Goal: Task Accomplishment & Management: Use online tool/utility

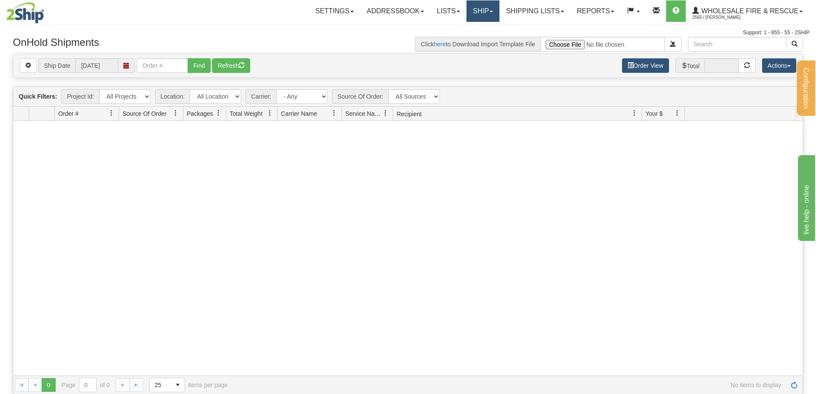
click at [490, 10] on link "Ship" at bounding box center [483, 10] width 33 height 21
click at [477, 30] on link "Ship Screen" at bounding box center [466, 29] width 68 height 11
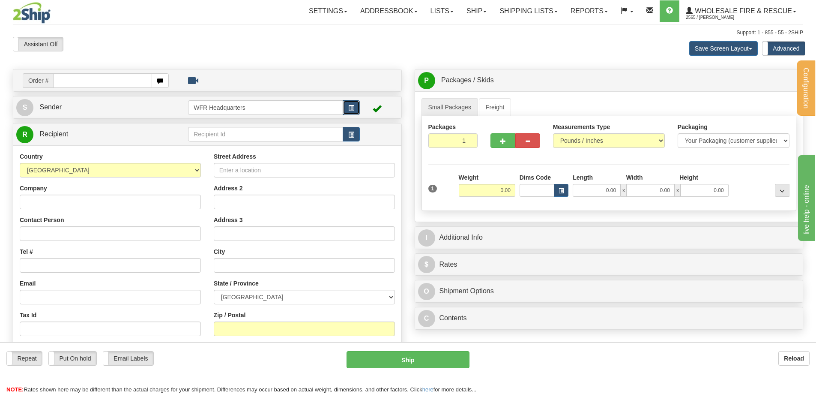
click at [351, 106] on span "button" at bounding box center [351, 108] width 6 height 6
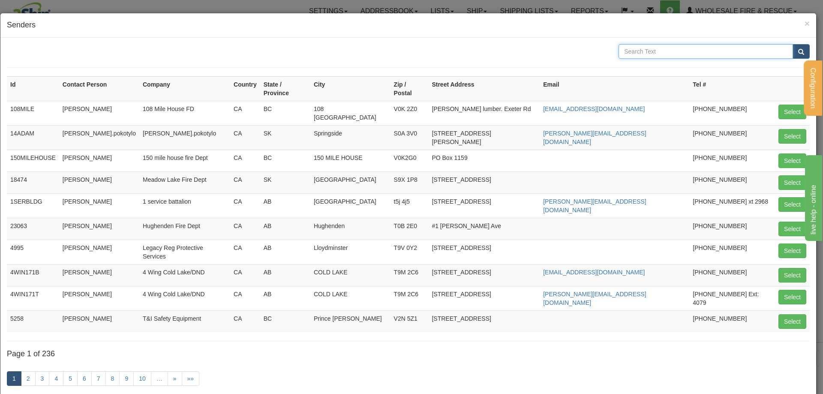
click at [639, 52] on input "text" at bounding box center [705, 51] width 174 height 15
type input "gilroy"
click at [792, 44] on button "submit" at bounding box center [800, 51] width 17 height 15
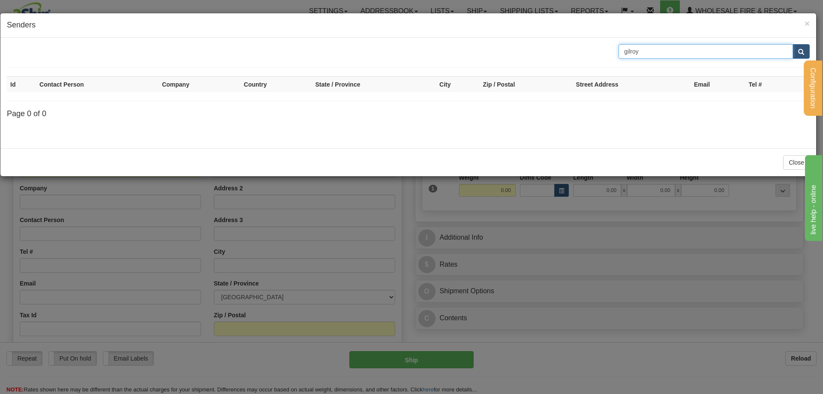
drag, startPoint x: 651, startPoint y: 48, endPoint x: 594, endPoint y: 50, distance: 57.0
click at [596, 50] on div "gilroy" at bounding box center [408, 51] width 816 height 15
type input "sechelt"
click at [792, 44] on button "submit" at bounding box center [800, 51] width 17 height 15
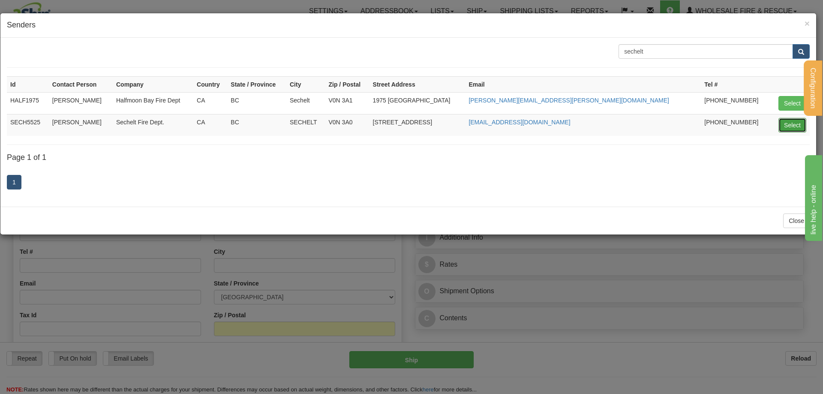
click at [789, 122] on button "Select" at bounding box center [792, 125] width 28 height 15
type input "SECH5525"
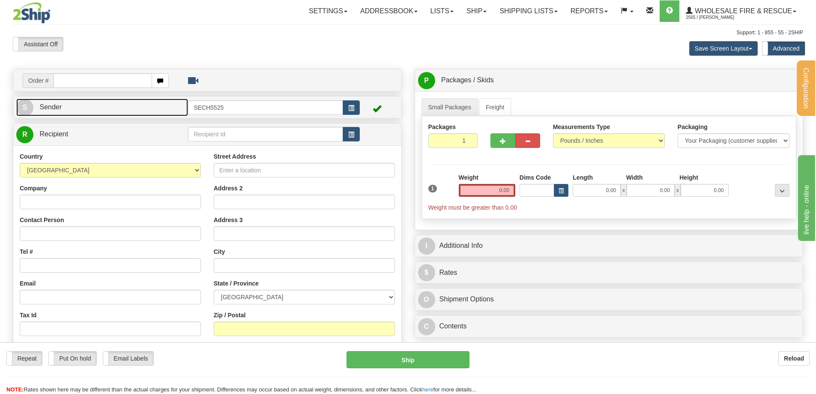
click at [134, 112] on link "S Sender" at bounding box center [102, 108] width 172 height 18
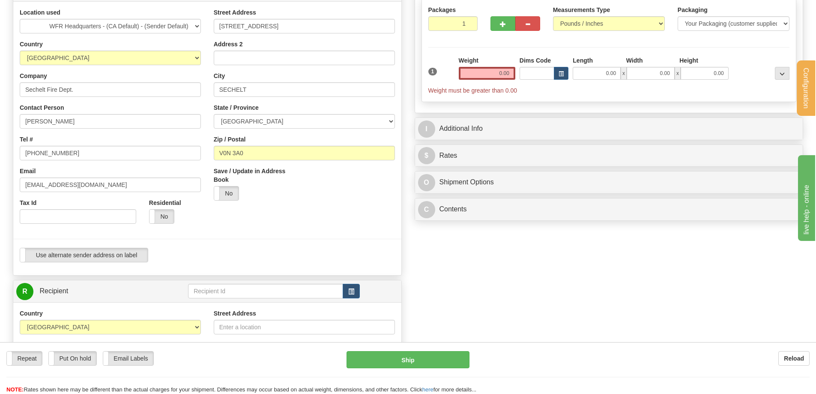
scroll to position [129, 0]
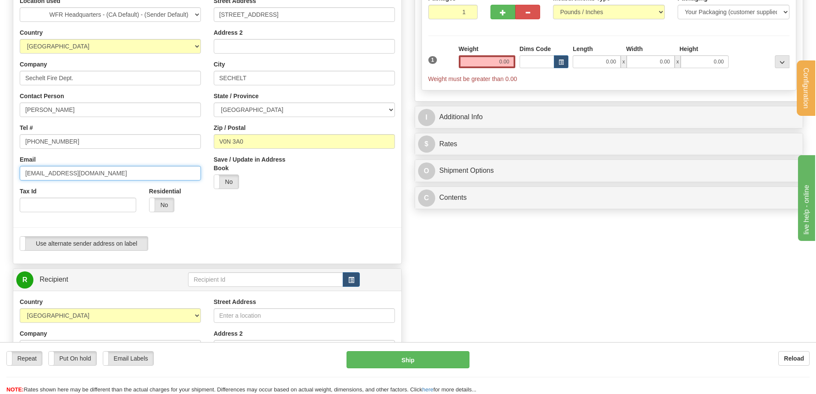
drag, startPoint x: 114, startPoint y: 173, endPoint x: -30, endPoint y: 176, distance: 144.5
click at [0, 176] on html "Training Course Close Configuration My Configuration Panel Close" at bounding box center [408, 68] width 816 height 394
paste input "m.gilroy"
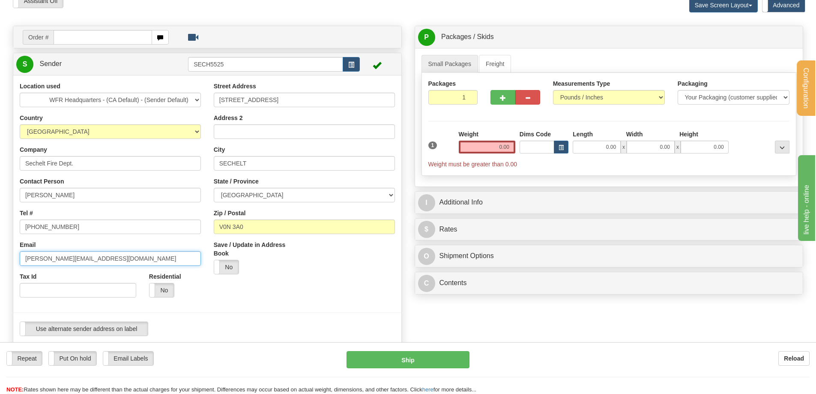
scroll to position [43, 0]
type input "m.gilroy@secheltfire.ca"
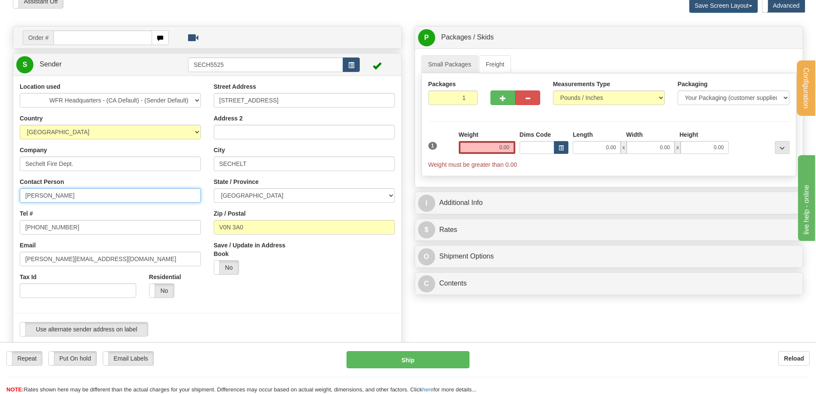
drag, startPoint x: 76, startPoint y: 196, endPoint x: -8, endPoint y: 195, distance: 84.4
click at [0, 195] on html "Training Course Close Configuration My Configuration Panel Close" at bounding box center [408, 154] width 816 height 394
type input "Matt Gilroy"
click at [318, 285] on div at bounding box center [207, 202] width 401 height 240
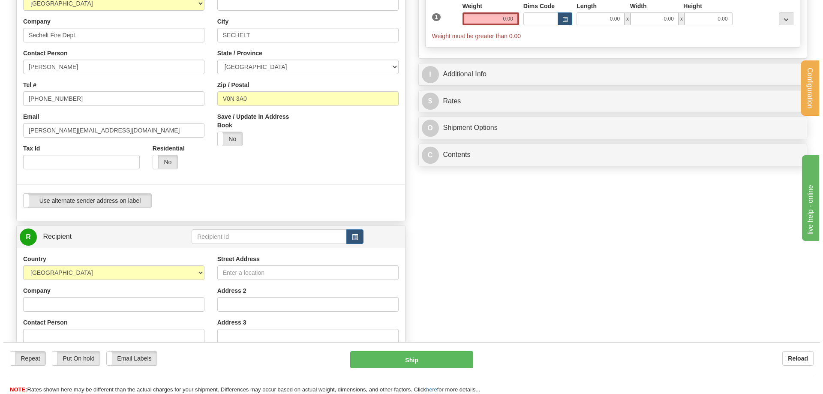
scroll to position [214, 0]
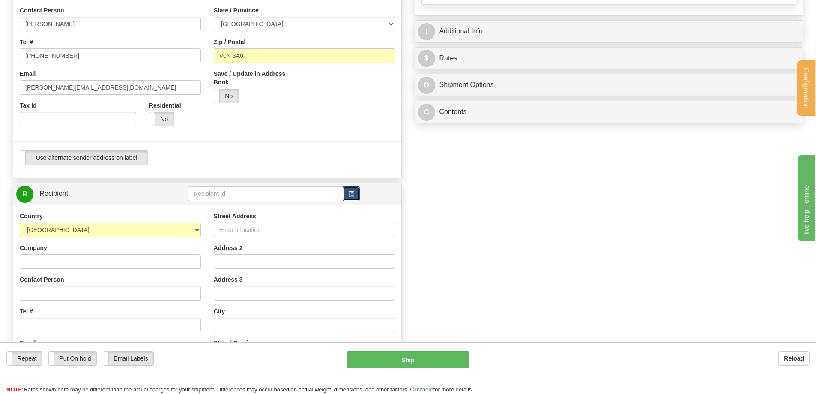
click at [348, 195] on button "button" at bounding box center [351, 193] width 17 height 15
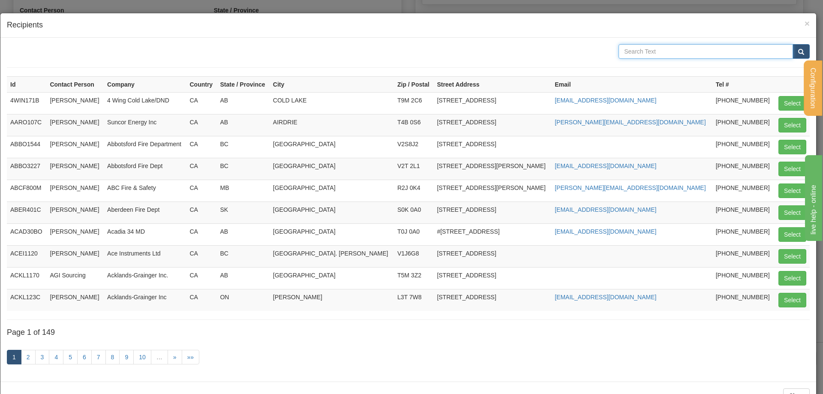
click at [732, 53] on input "text" at bounding box center [705, 51] width 174 height 15
type input "knudsen"
click at [792, 44] on button "submit" at bounding box center [800, 51] width 17 height 15
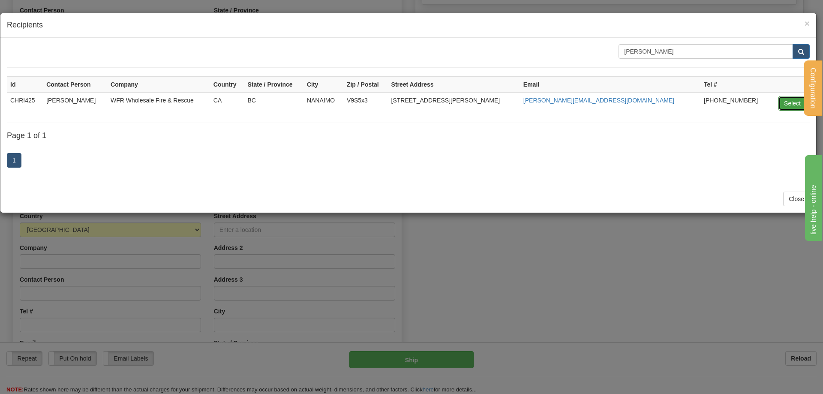
click at [797, 105] on button "Select" at bounding box center [792, 103] width 28 height 15
type input "CHRI425"
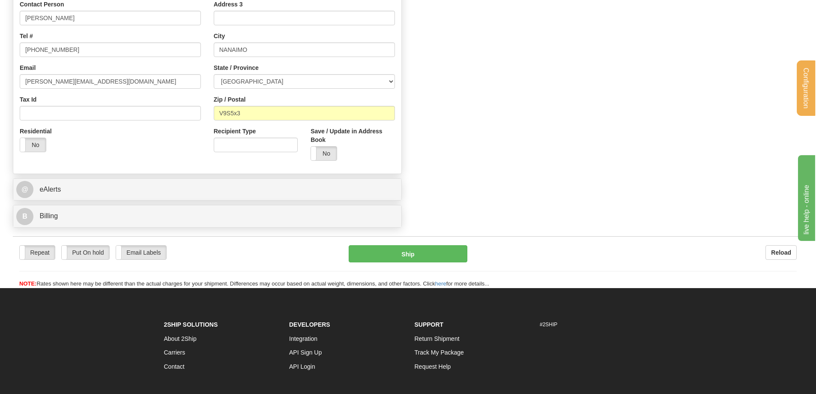
scroll to position [514, 0]
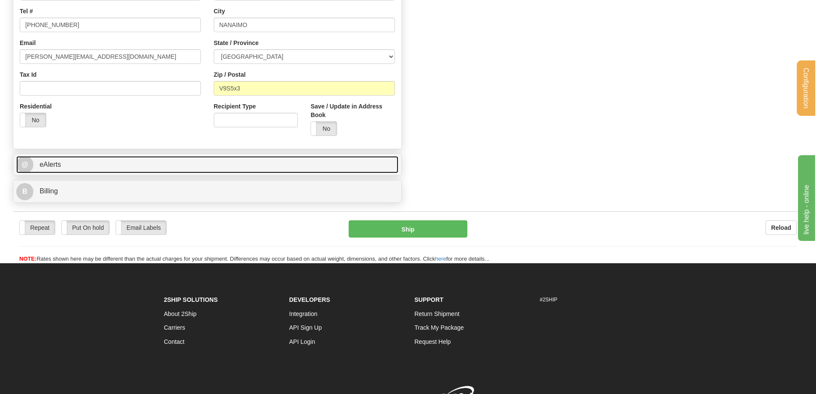
type input "0.00"
click at [131, 166] on link "@ eAlerts" at bounding box center [207, 165] width 382 height 18
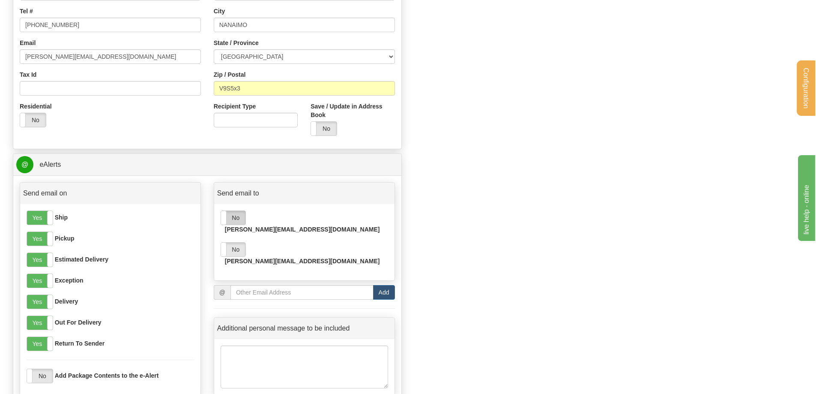
click at [235, 220] on label "No" at bounding box center [233, 218] width 24 height 14
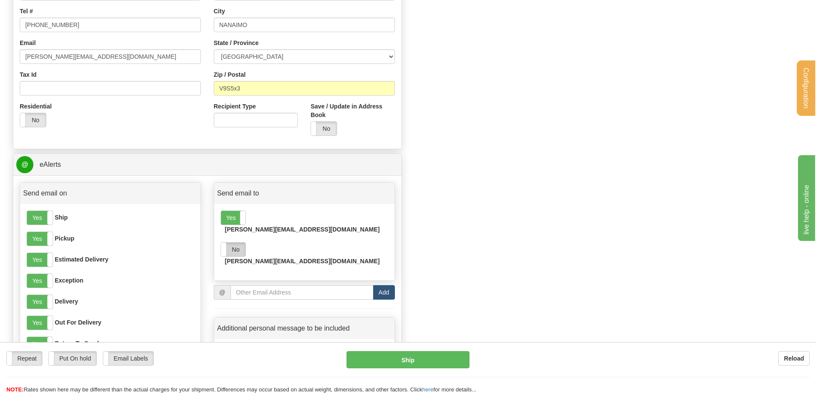
click at [241, 243] on label "No" at bounding box center [233, 250] width 24 height 14
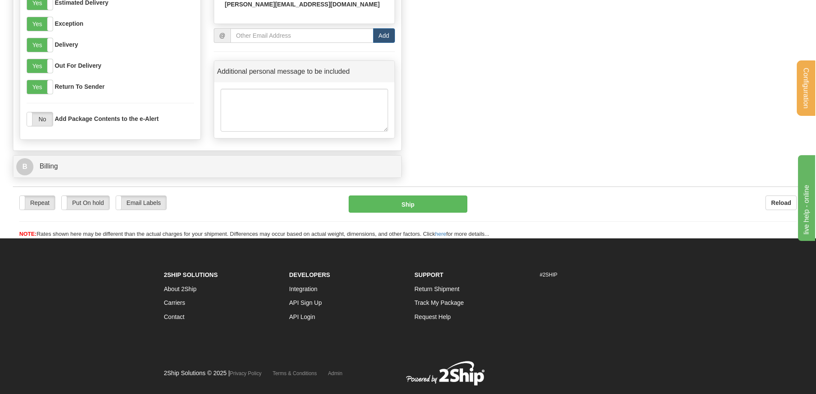
scroll to position [771, 0]
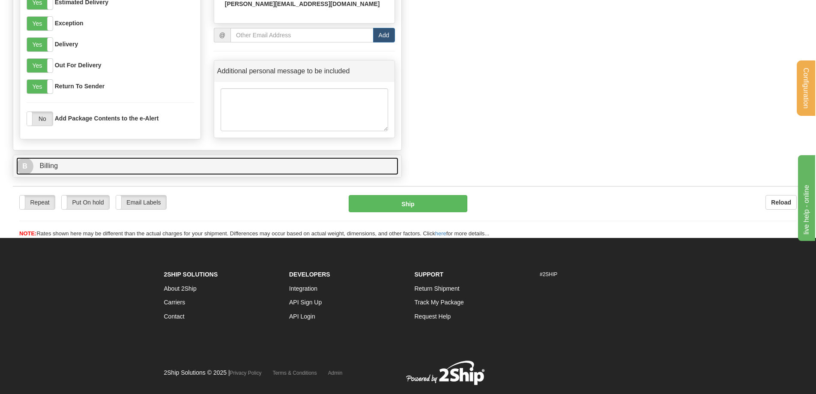
click at [59, 168] on link "B Billing" at bounding box center [207, 166] width 382 height 18
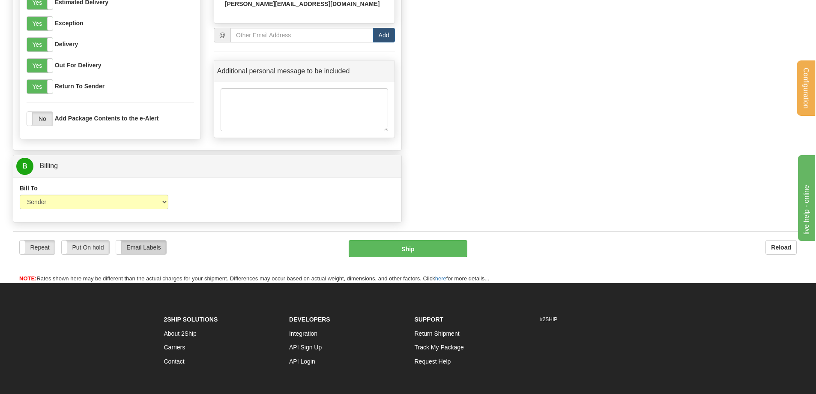
click at [156, 249] on label "Email Labels" at bounding box center [141, 247] width 50 height 14
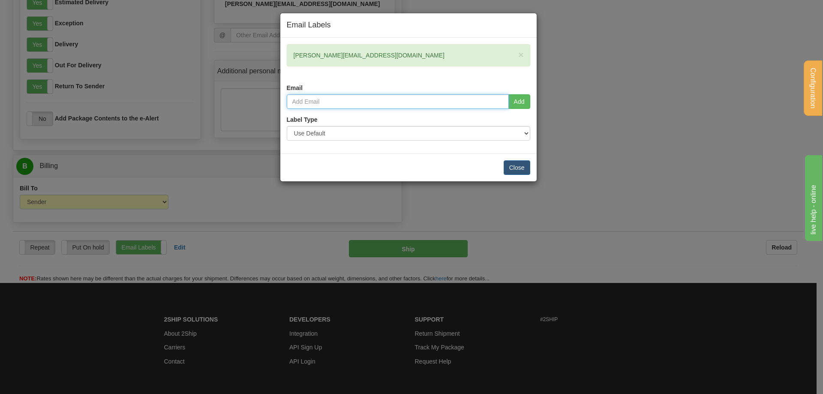
click at [441, 104] on input "email" at bounding box center [398, 101] width 222 height 15
type input "chrisk@wfrfire.com"
click at [526, 95] on button "Add" at bounding box center [519, 101] width 22 height 15
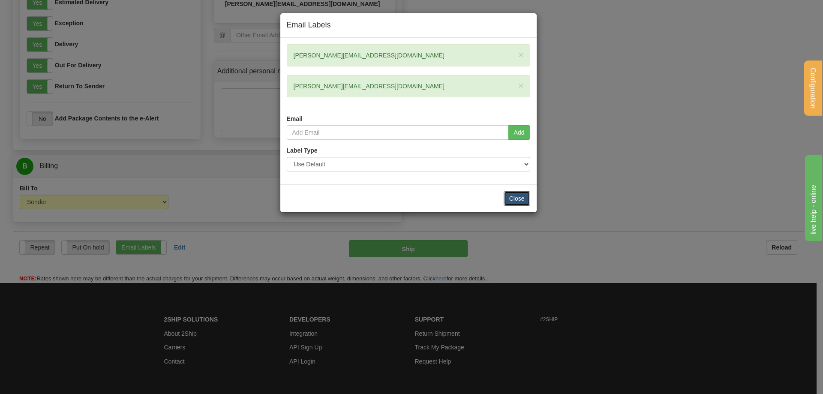
click at [519, 198] on button "Close" at bounding box center [517, 198] width 27 height 15
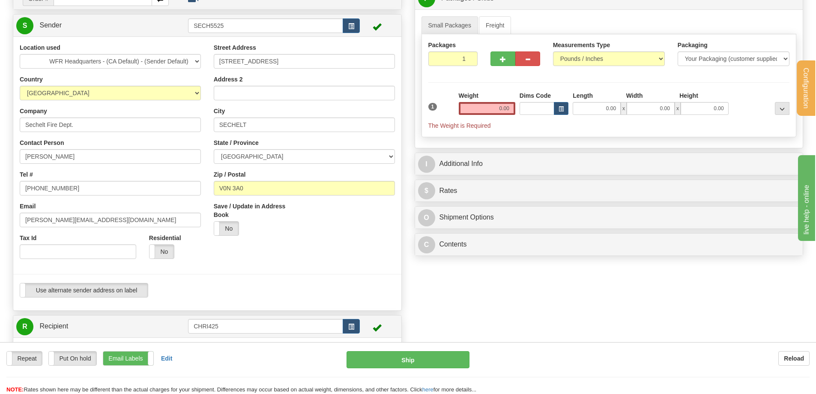
scroll to position [0, 0]
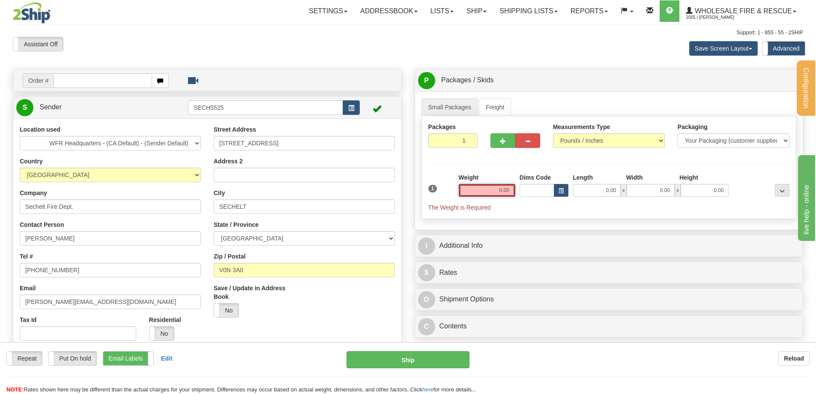
click at [492, 191] on input "0.00" at bounding box center [487, 190] width 57 height 13
type input "0.00"
drag, startPoint x: 510, startPoint y: 195, endPoint x: 497, endPoint y: 193, distance: 12.7
click at [497, 193] on input "0.00" at bounding box center [487, 190] width 57 height 13
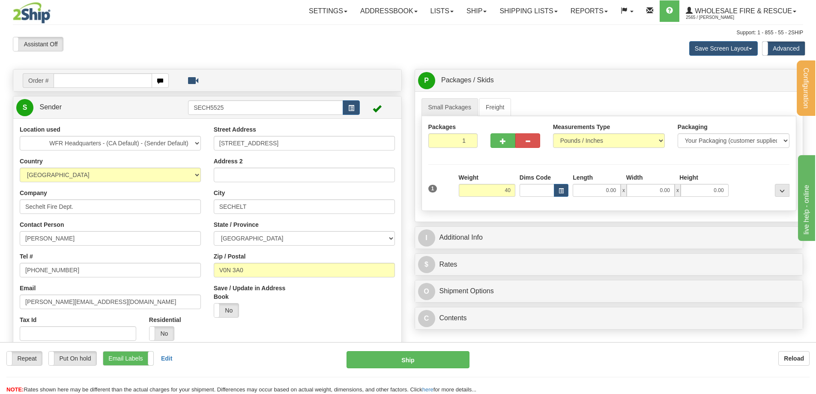
click at [504, 172] on div "Packages 1 1 Measurements Type" at bounding box center [609, 163] width 375 height 95
type input "40.00"
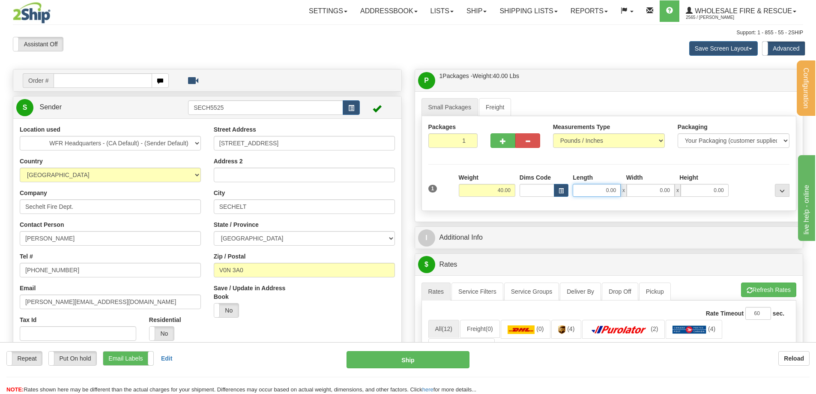
click at [589, 188] on input "0.00" at bounding box center [597, 190] width 48 height 13
type input "16.00"
click at [660, 193] on input "0.00" at bounding box center [651, 190] width 48 height 13
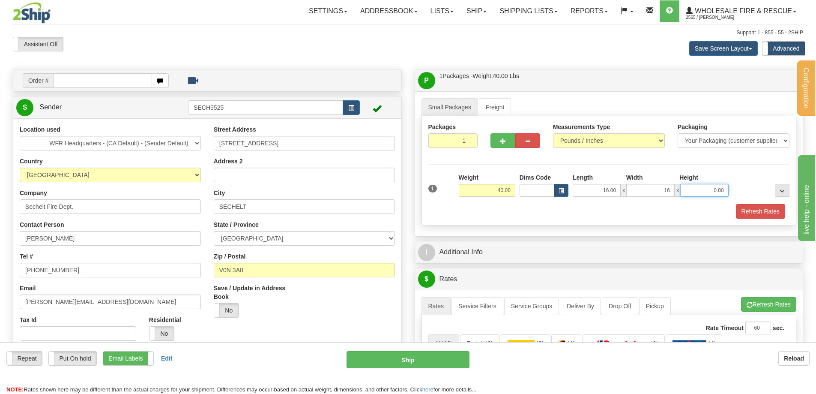
type input "16.00"
click at [694, 188] on input "0.00" at bounding box center [705, 190] width 48 height 13
click at [612, 217] on div "Refresh Rates" at bounding box center [609, 211] width 366 height 15
type input "8.00"
click at [759, 210] on button "Refresh Rates" at bounding box center [760, 211] width 49 height 15
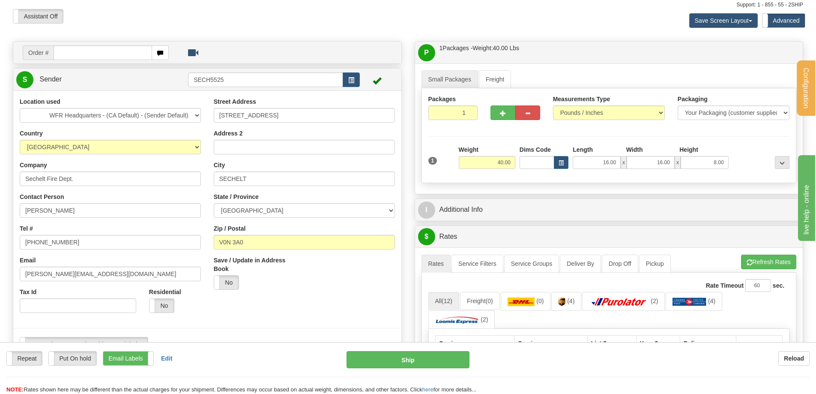
scroll to position [43, 0]
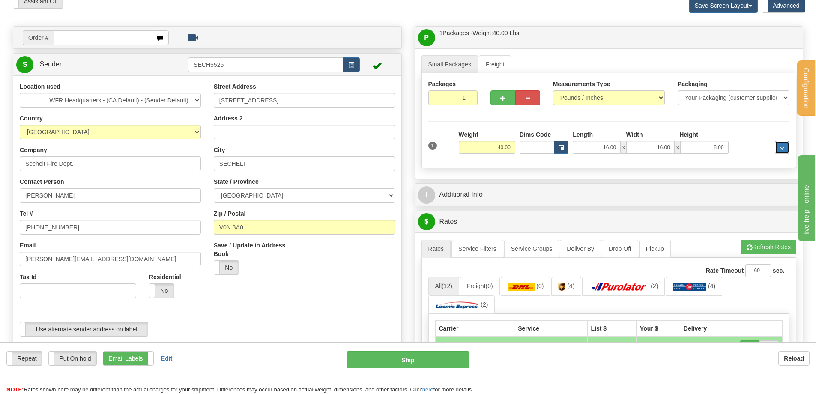
click at [784, 148] on span "..." at bounding box center [782, 148] width 5 height 5
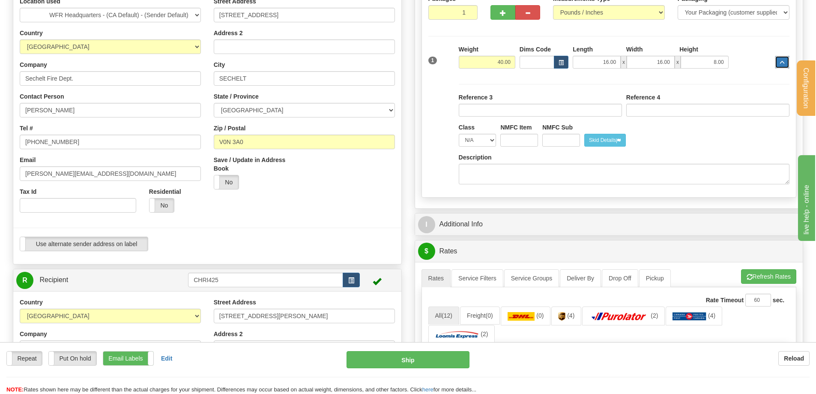
scroll to position [129, 0]
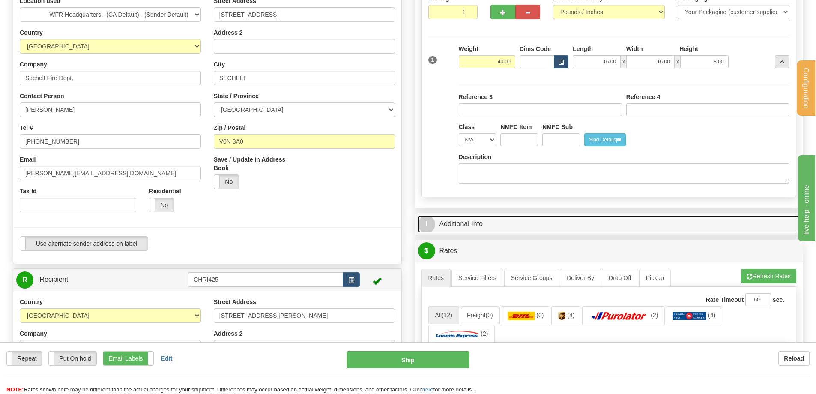
click at [457, 223] on link "I Additional Info" at bounding box center [609, 224] width 382 height 18
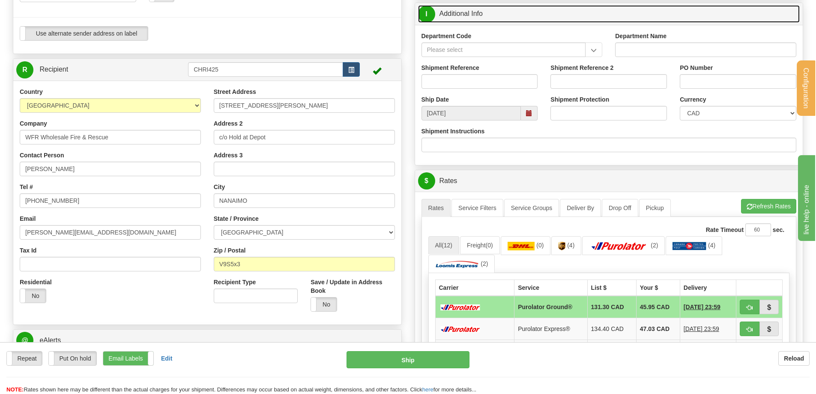
scroll to position [343, 0]
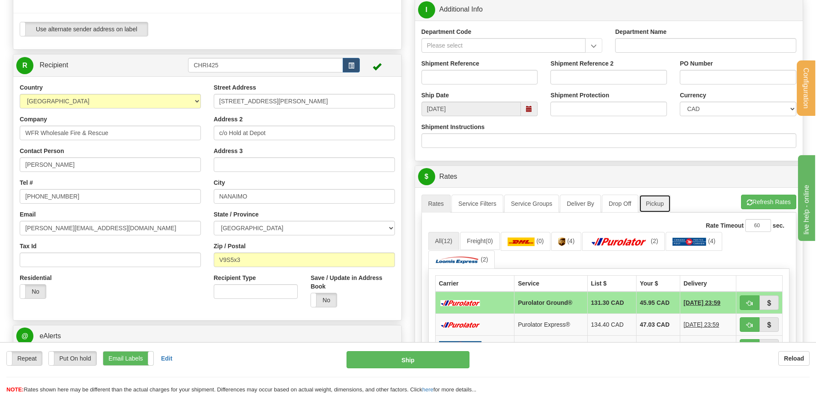
click at [664, 202] on link "Pickup" at bounding box center [655, 204] width 32 height 18
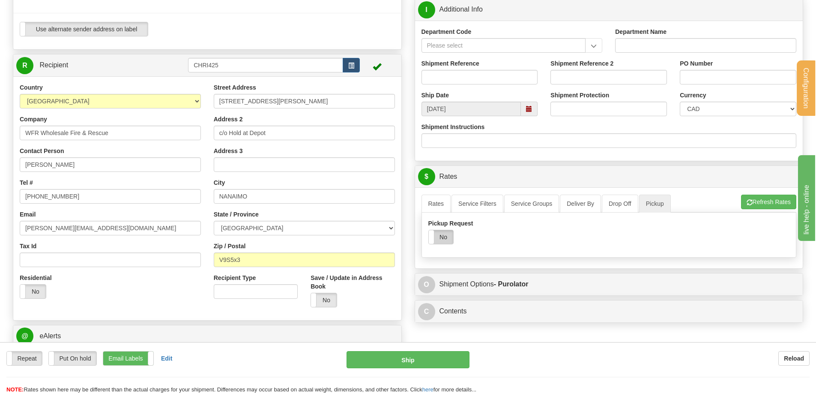
click at [444, 239] on label "No" at bounding box center [441, 237] width 24 height 14
click at [753, 204] on button "Refresh Rates" at bounding box center [768, 202] width 55 height 15
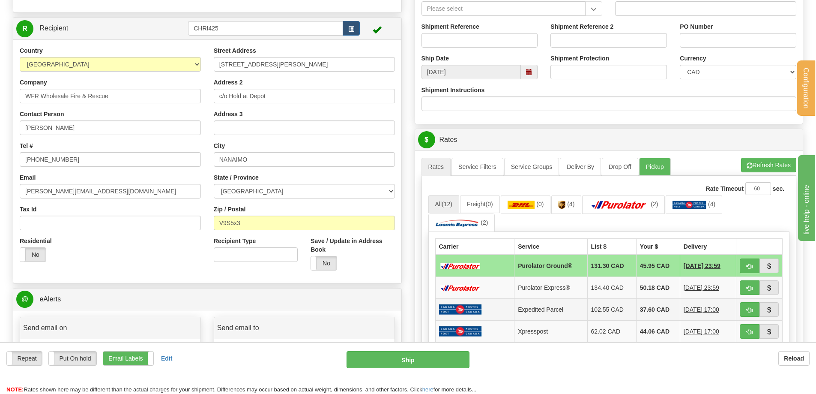
scroll to position [471, 0]
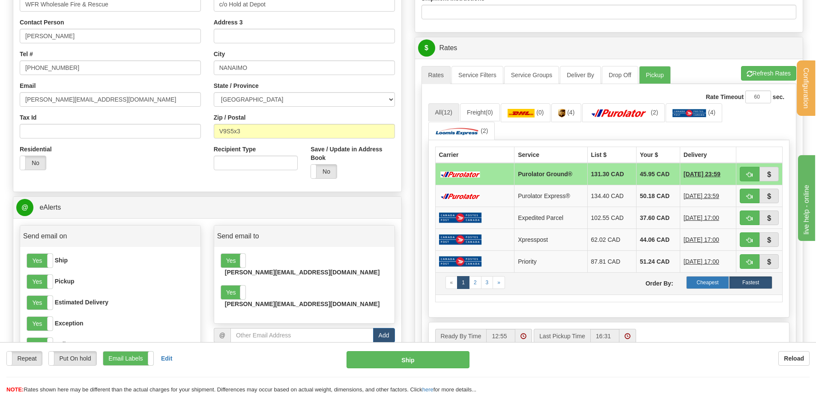
click at [713, 283] on label "Cheapest" at bounding box center [708, 282] width 43 height 13
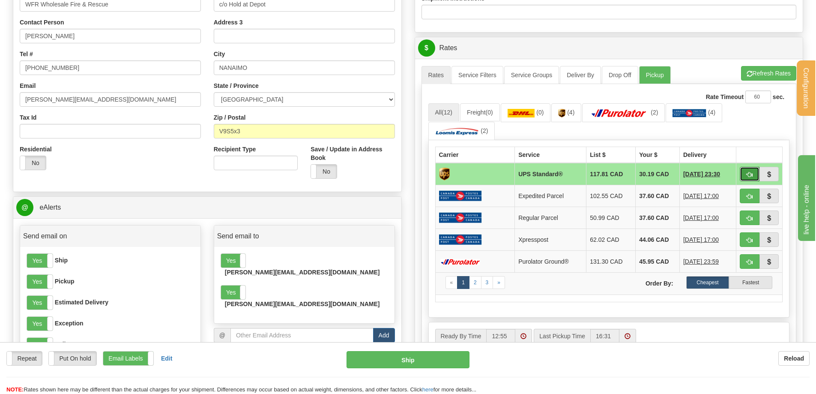
drag, startPoint x: 751, startPoint y: 170, endPoint x: 745, endPoint y: 171, distance: 6.6
click at [751, 170] on button "button" at bounding box center [750, 174] width 20 height 15
type input "11"
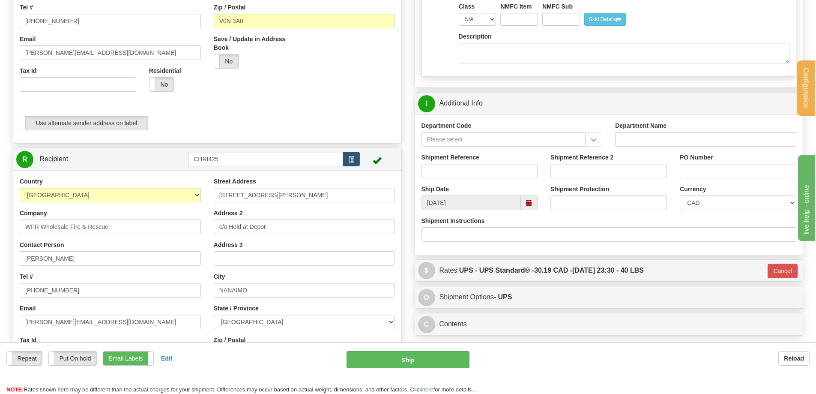
scroll to position [257, 0]
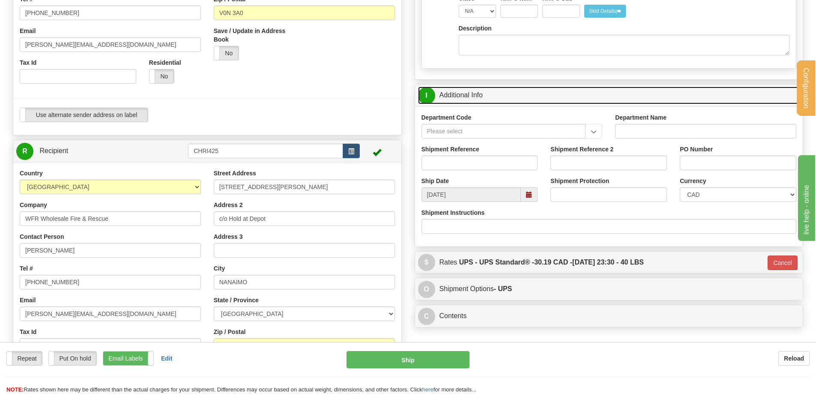
click at [485, 94] on link "I Additional Info" at bounding box center [609, 96] width 382 height 18
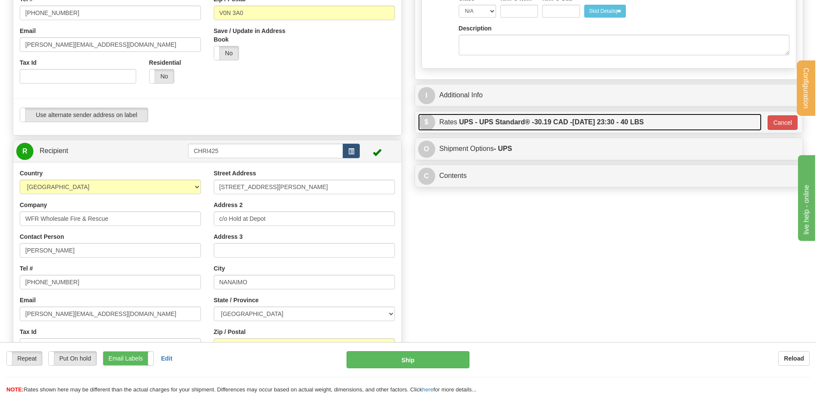
click at [466, 125] on label "UPS - UPS Standard® - 30.19 CAD - 10/17/2025 23:30 - 40 LBS" at bounding box center [551, 122] width 185 height 17
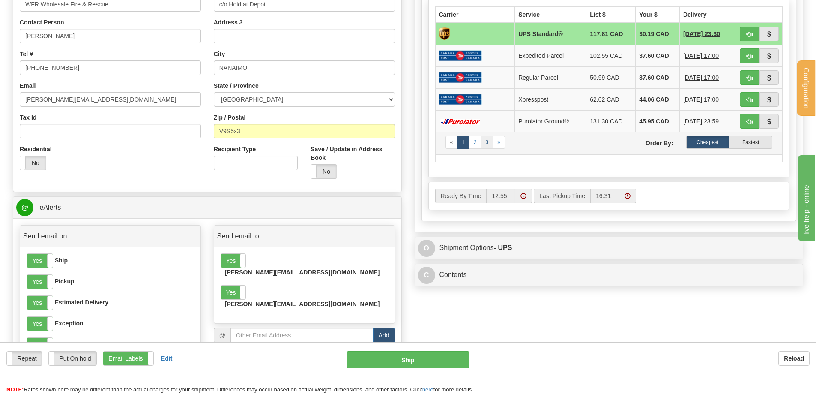
scroll to position [557, 0]
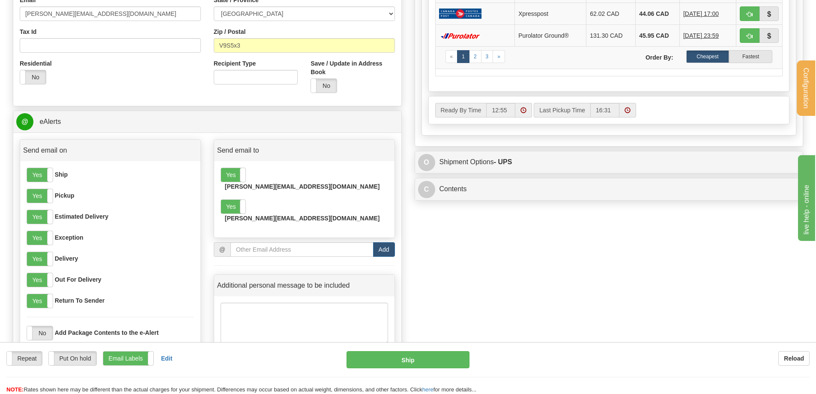
click at [524, 111] on span at bounding box center [524, 110] width 6 height 6
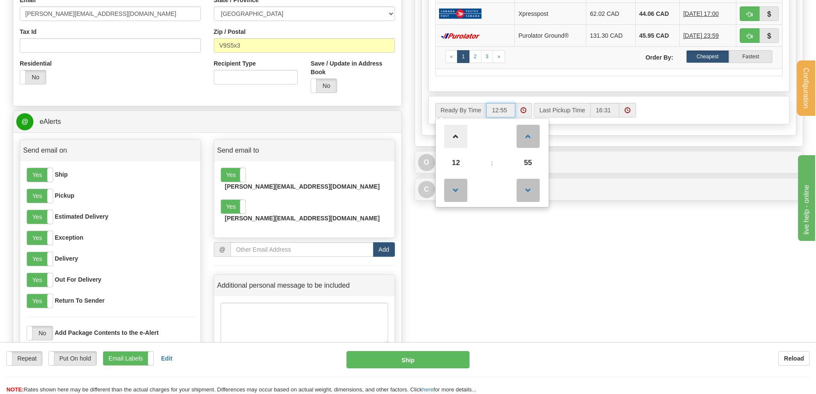
click at [460, 133] on span at bounding box center [455, 136] width 23 height 23
click at [534, 188] on span at bounding box center [528, 190] width 23 height 23
click at [533, 189] on span at bounding box center [528, 190] width 23 height 23
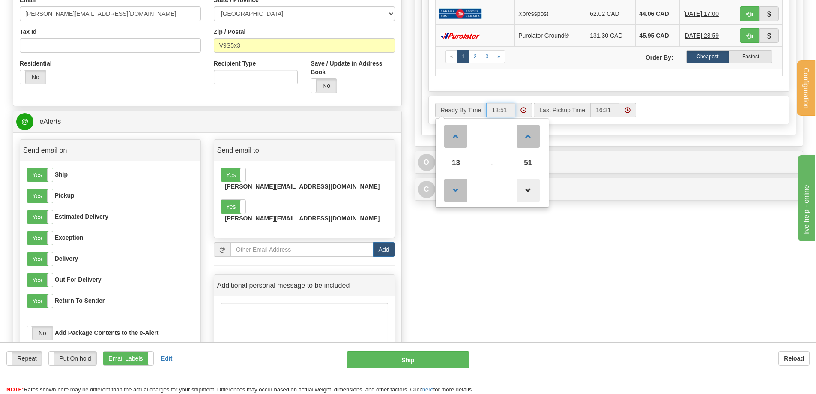
click at [533, 189] on span at bounding box center [528, 190] width 23 height 23
click at [533, 188] on span at bounding box center [528, 190] width 23 height 23
click at [533, 187] on span at bounding box center [528, 190] width 23 height 23
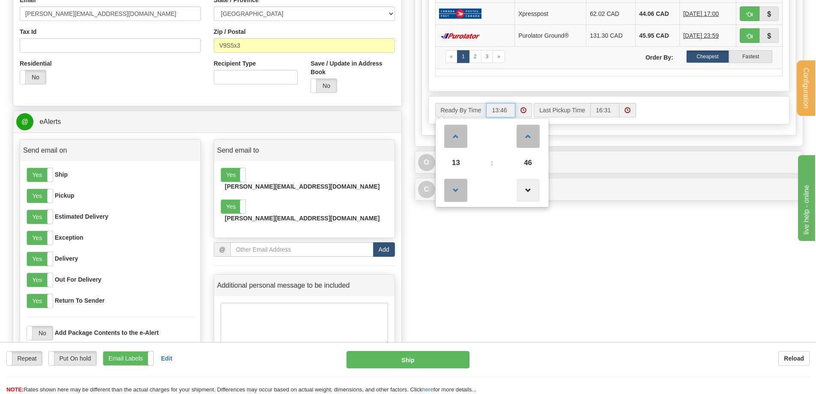
click at [533, 187] on span at bounding box center [528, 190] width 23 height 23
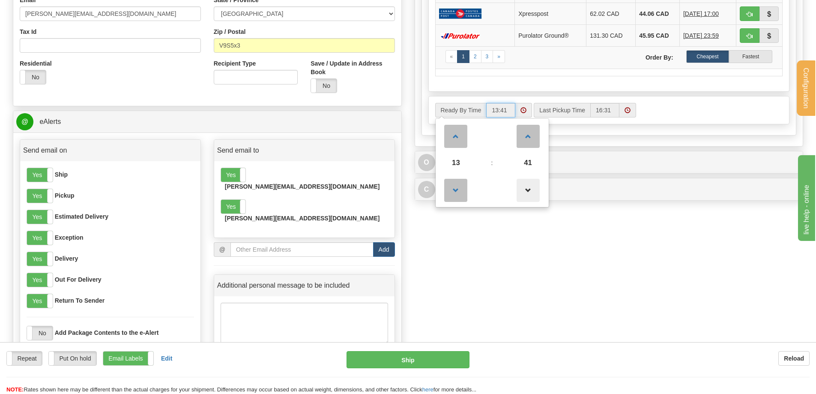
click at [533, 187] on span at bounding box center [528, 190] width 23 height 23
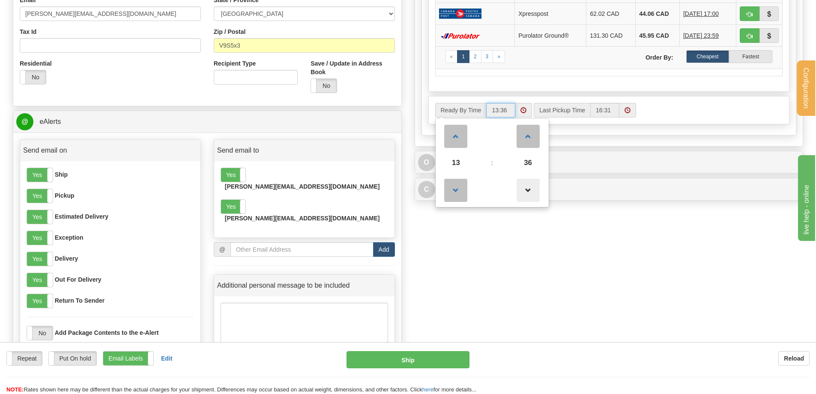
click at [533, 187] on span at bounding box center [528, 190] width 23 height 23
click at [533, 186] on span at bounding box center [528, 190] width 23 height 23
click at [532, 186] on span at bounding box center [528, 190] width 23 height 23
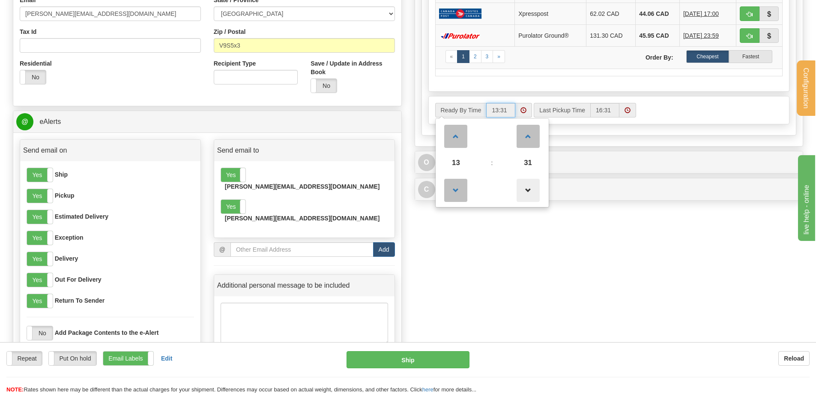
click at [532, 185] on span at bounding box center [528, 190] width 23 height 23
type input "13:30"
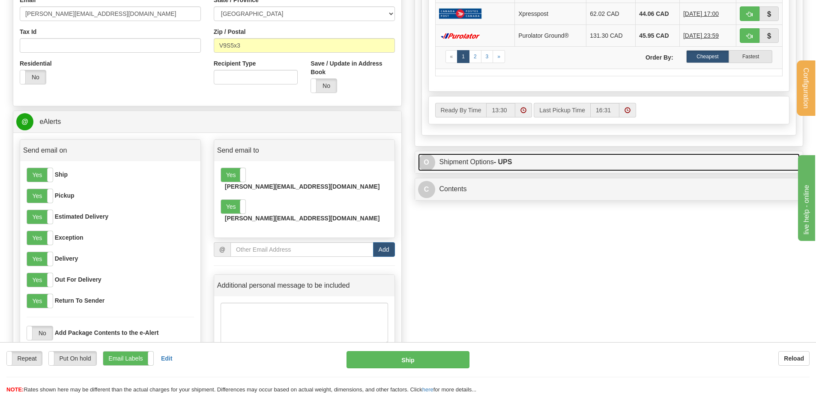
click at [483, 165] on link "O Shipment Options - UPS" at bounding box center [609, 162] width 382 height 18
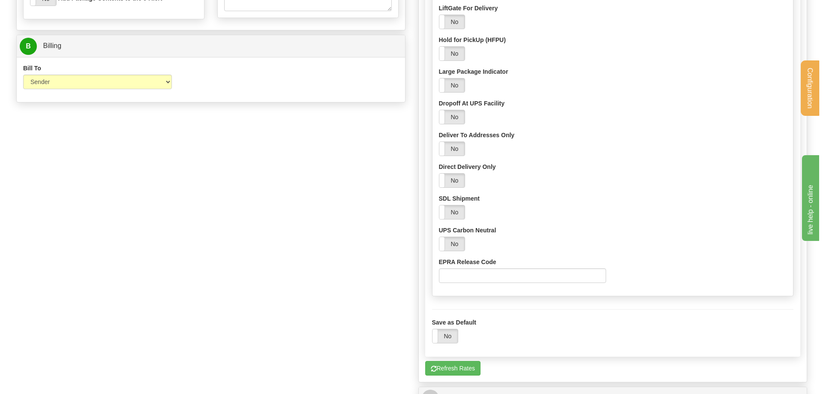
scroll to position [1029, 0]
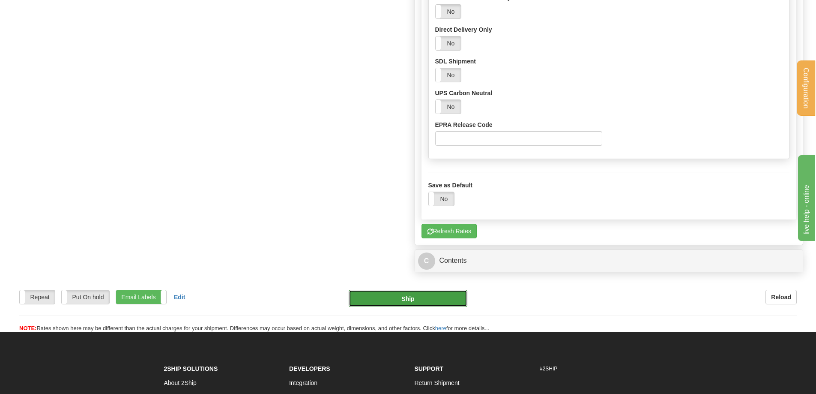
click at [414, 300] on button "Ship" at bounding box center [408, 298] width 119 height 17
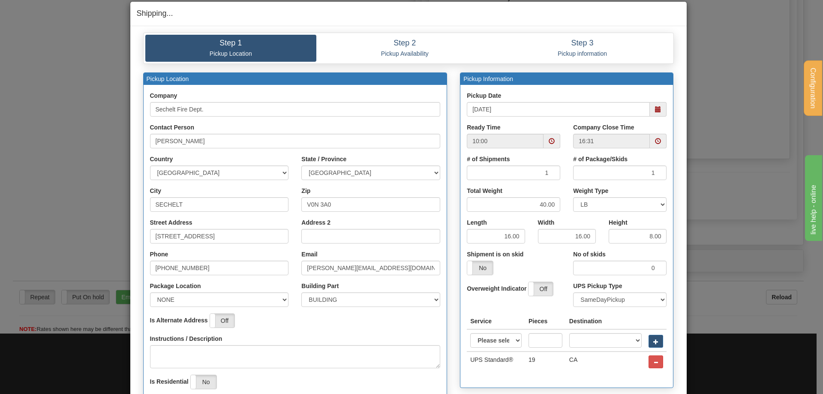
scroll to position [0, 0]
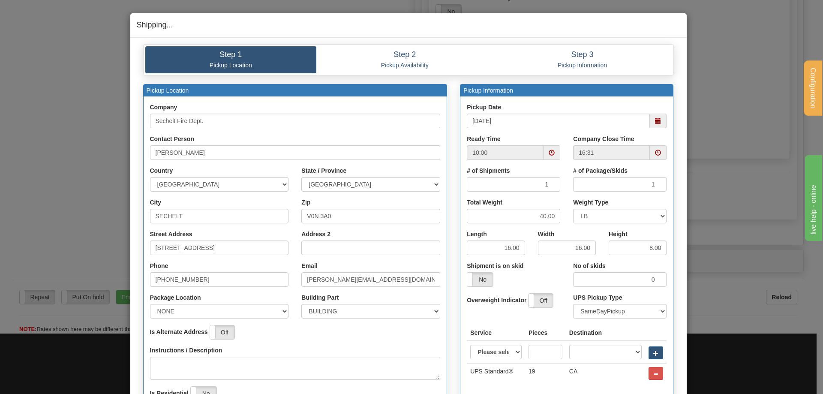
click at [549, 154] on span at bounding box center [552, 153] width 6 height 6
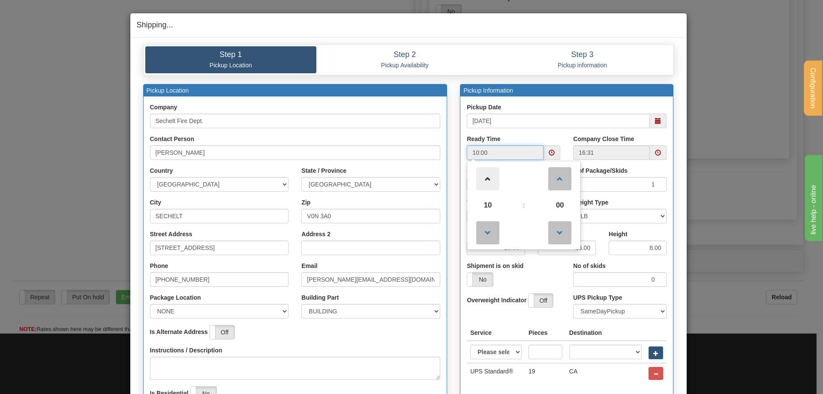
click at [486, 174] on span at bounding box center [487, 178] width 23 height 23
click at [558, 180] on span at bounding box center [559, 178] width 23 height 23
click at [560, 181] on span at bounding box center [559, 178] width 23 height 23
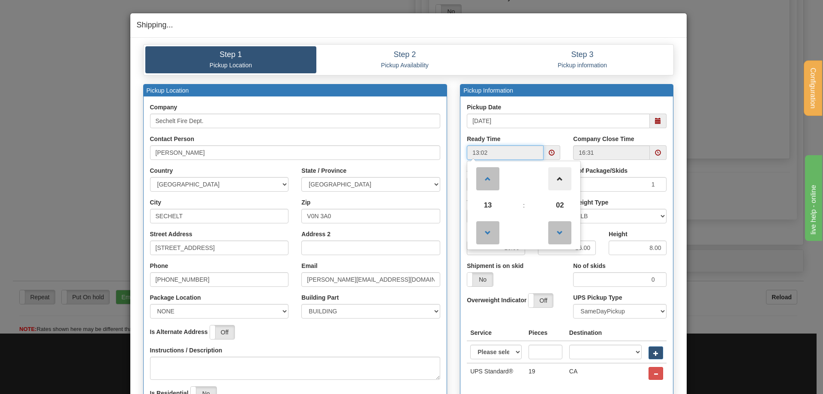
click at [560, 181] on span at bounding box center [559, 178] width 23 height 23
click at [559, 180] on span at bounding box center [559, 178] width 23 height 23
click at [558, 182] on span at bounding box center [559, 178] width 23 height 23
drag, startPoint x: 558, startPoint y: 181, endPoint x: 568, endPoint y: 189, distance: 12.8
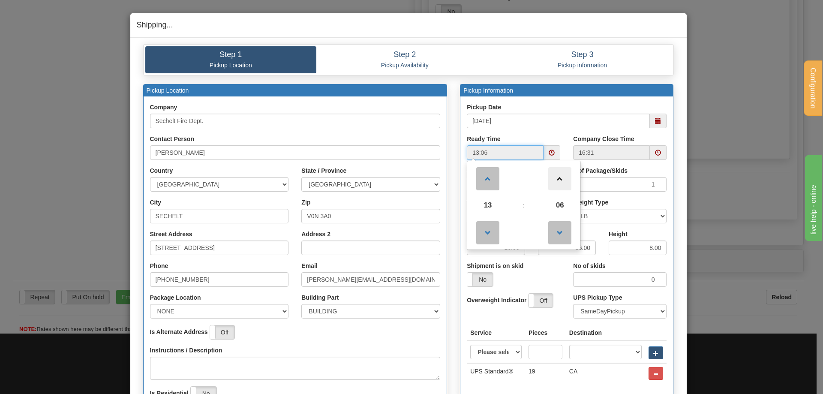
click at [559, 180] on span at bounding box center [559, 178] width 23 height 23
click at [555, 202] on span "07" at bounding box center [559, 205] width 23 height 23
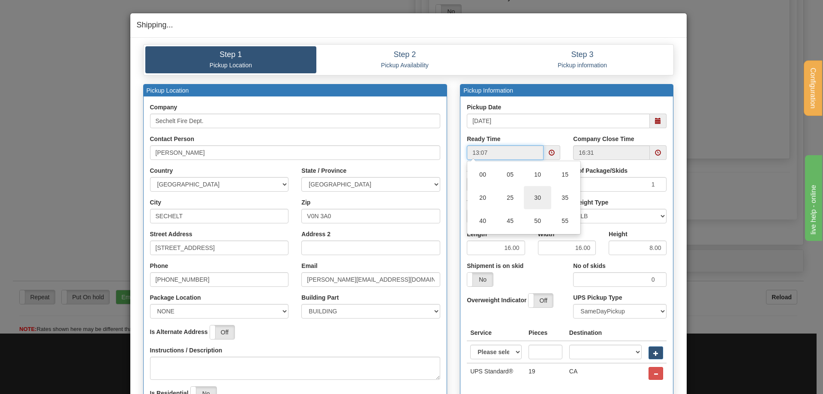
click at [532, 202] on td "30" at bounding box center [537, 197] width 27 height 23
type input "13:30"
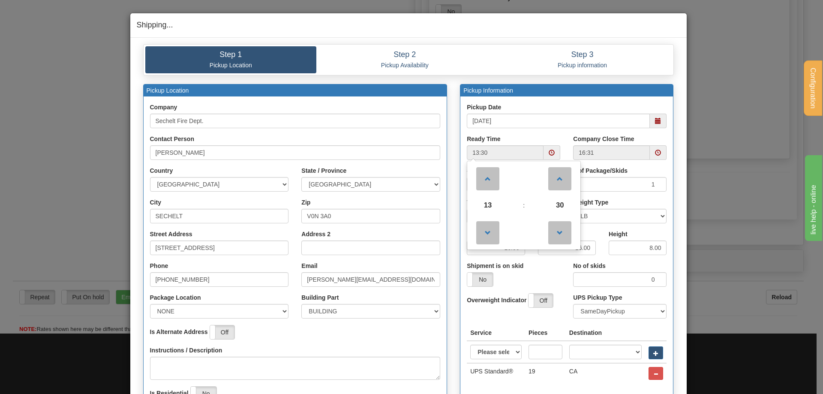
click at [593, 102] on div "Pickup Date 10/14/2025 Ready Time 13:30 13 : 30 00 01 02 03 04 05 06 07 08 09 1…" at bounding box center [566, 247] width 213 height 303
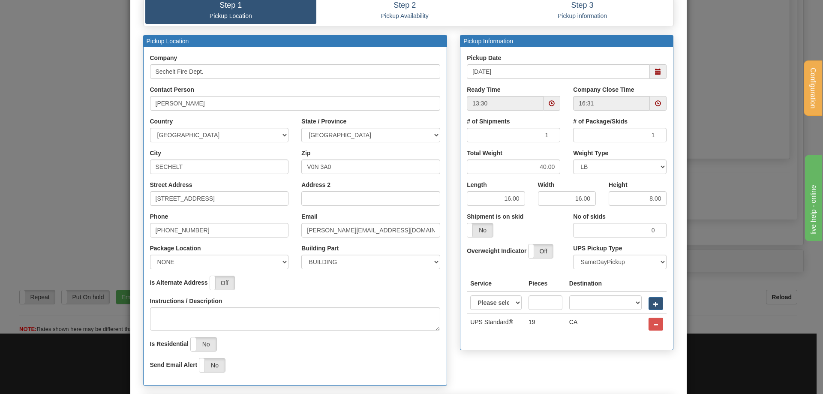
scroll to position [149, 0]
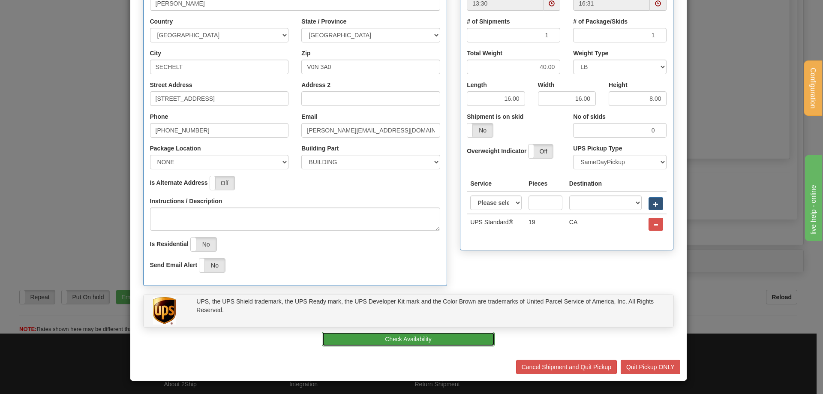
click at [400, 338] on button "Check Availability" at bounding box center [408, 339] width 173 height 15
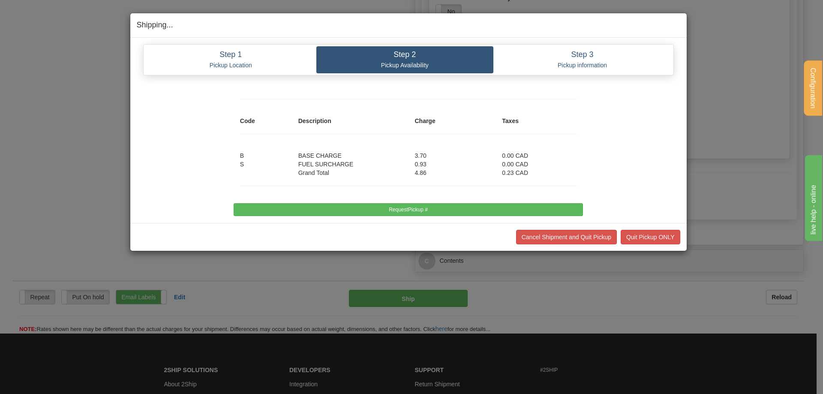
scroll to position [0, 0]
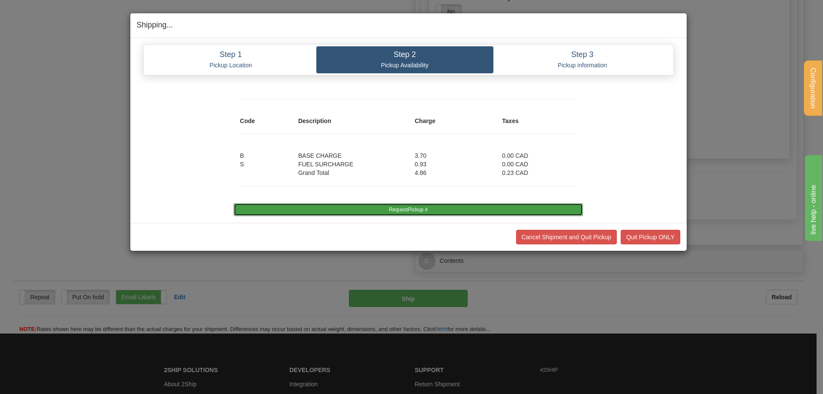
click at [421, 209] on button "RequestPickup #" at bounding box center [408, 209] width 349 height 13
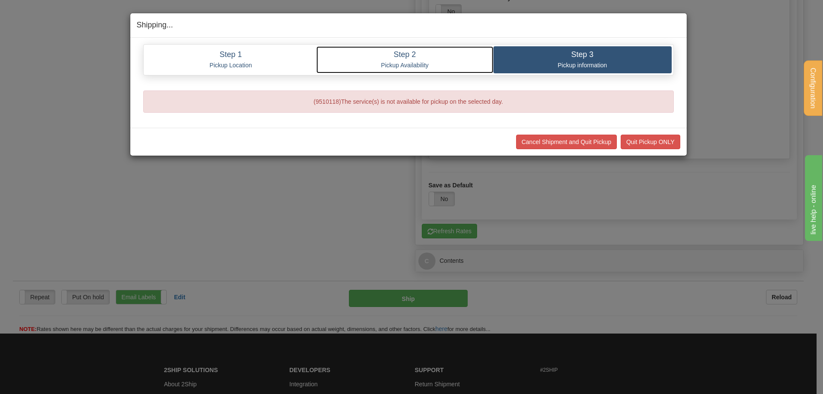
click at [387, 64] on p "Pickup Availability" at bounding box center [405, 65] width 164 height 8
click at [417, 66] on p "Pickup Availability" at bounding box center [405, 65] width 164 height 8
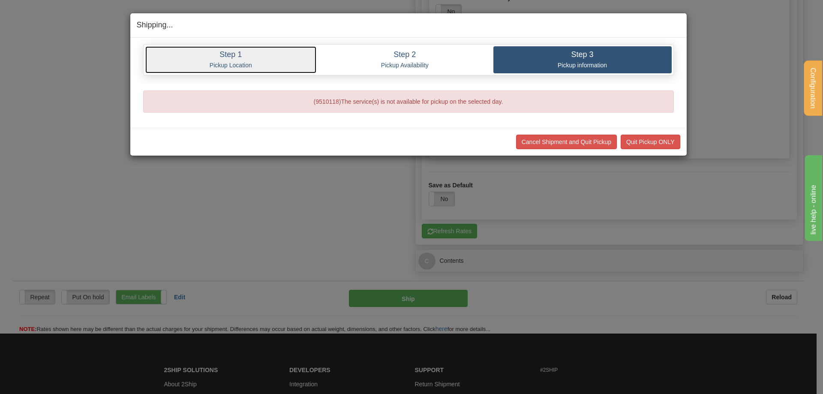
click at [221, 54] on h4 "Step 1" at bounding box center [231, 55] width 159 height 9
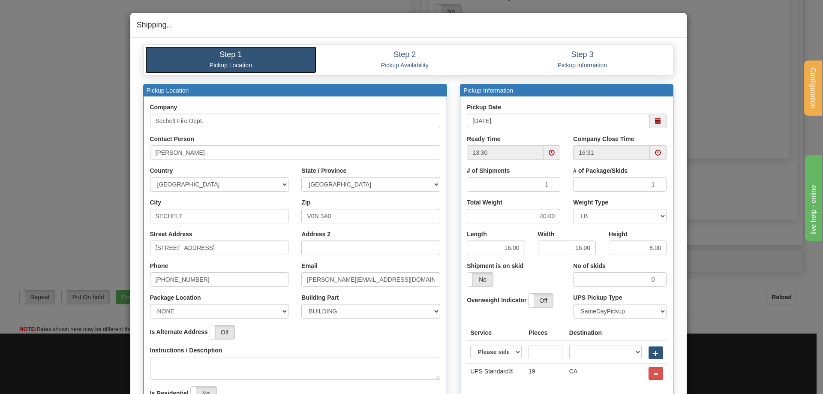
click at [656, 120] on span at bounding box center [658, 121] width 6 height 6
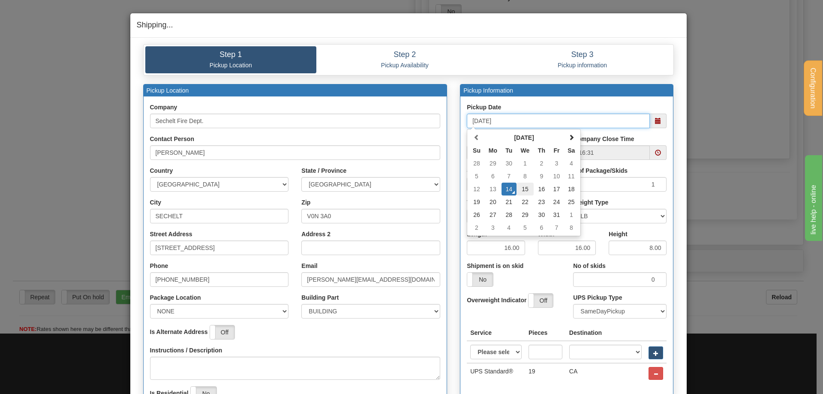
click at [523, 189] on td "15" at bounding box center [525, 189] width 18 height 13
type input "10/15/2025"
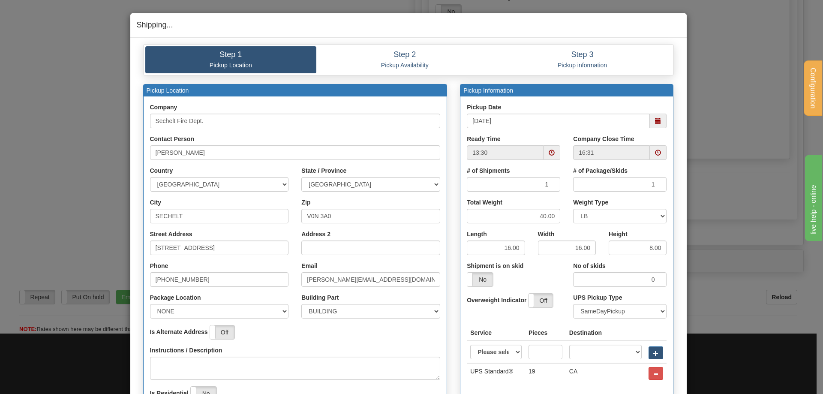
click at [549, 154] on span at bounding box center [552, 153] width 6 height 6
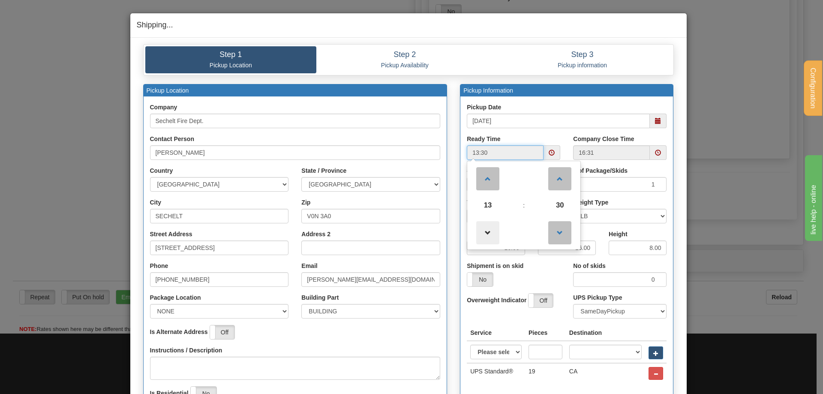
click at [483, 234] on span at bounding box center [487, 232] width 23 height 23
click at [485, 232] on span at bounding box center [487, 232] width 23 height 23
click at [485, 231] on span at bounding box center [487, 232] width 23 height 23
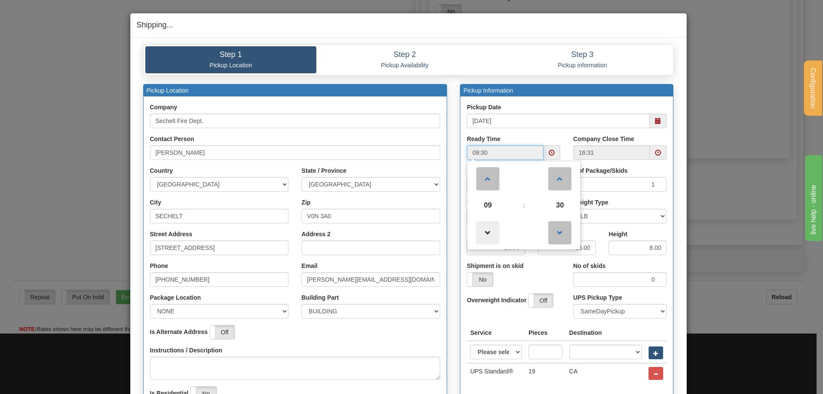
type input "08:30"
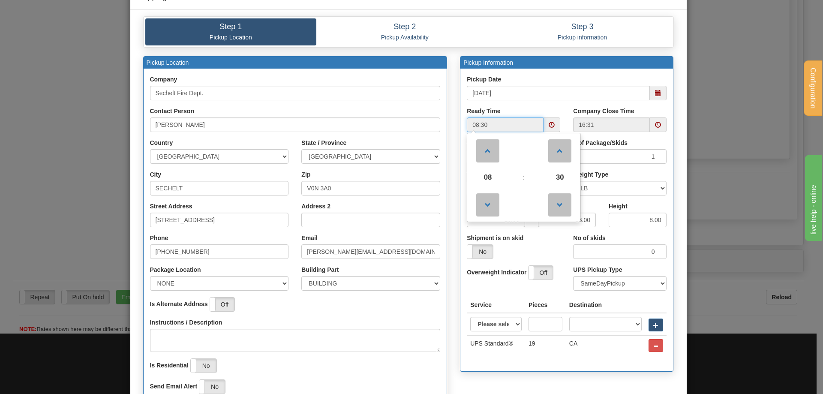
scroll to position [43, 0]
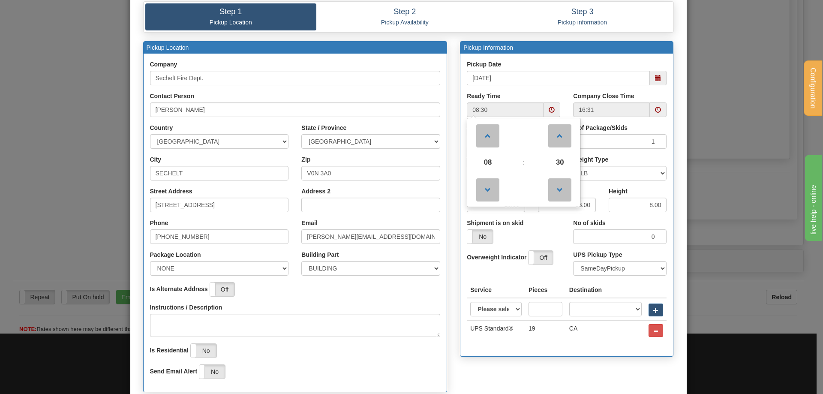
click at [538, 381] on div "Pickup Location Company Sechelt Fire Dept. Contact Person Matt Gilroy Country A…" at bounding box center [408, 221] width 543 height 360
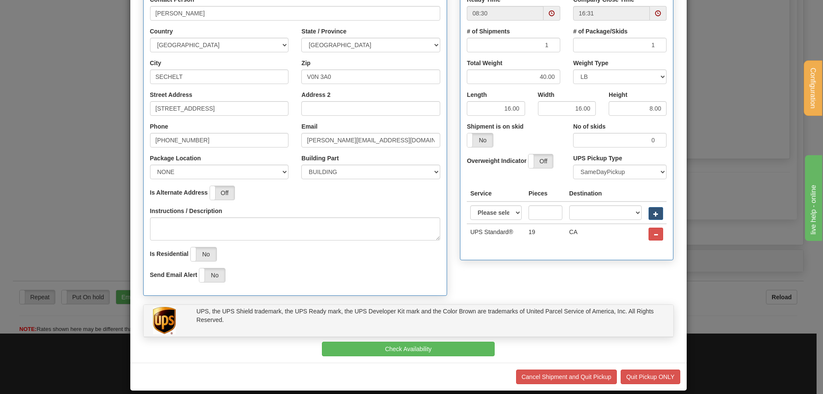
scroll to position [149, 0]
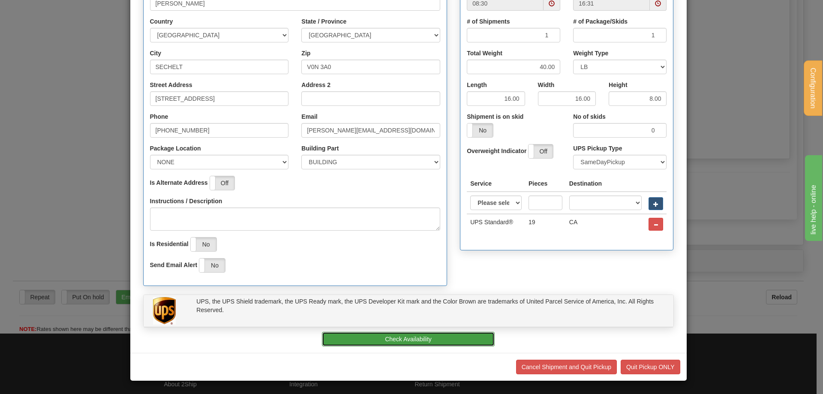
click at [426, 337] on button "Check Availability" at bounding box center [408, 339] width 173 height 15
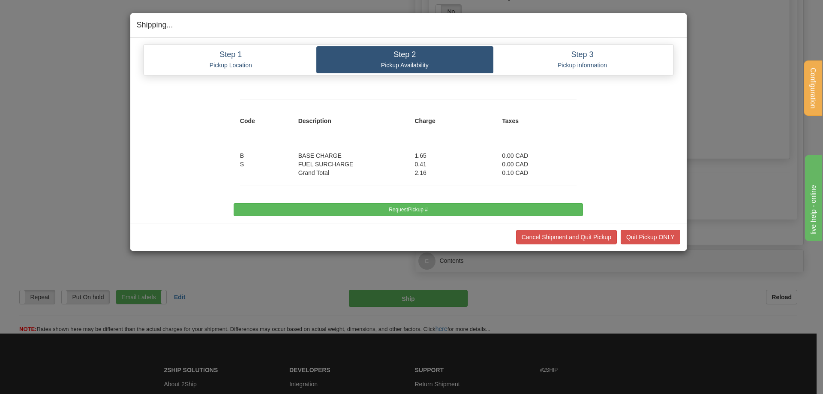
scroll to position [0, 0]
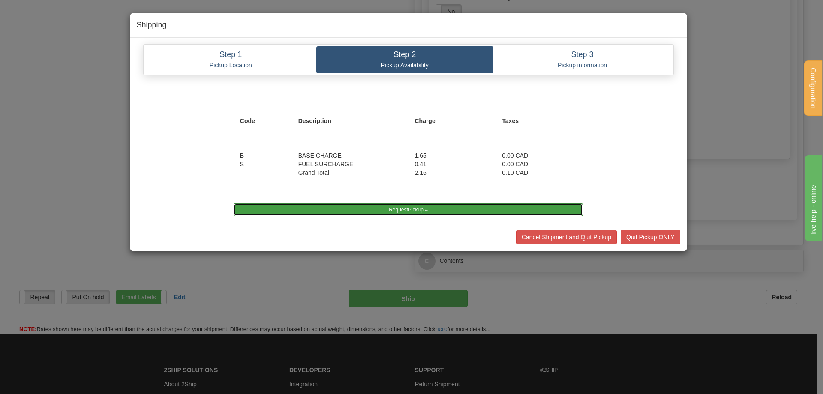
click at [448, 208] on button "RequestPickup #" at bounding box center [408, 209] width 349 height 13
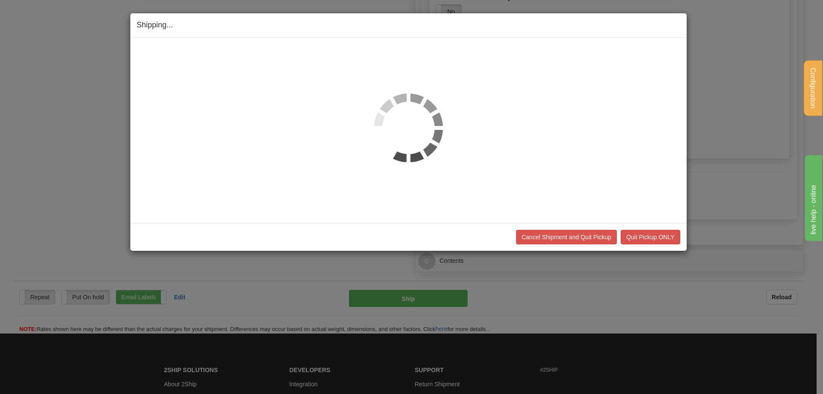
scroll to position [1029, 0]
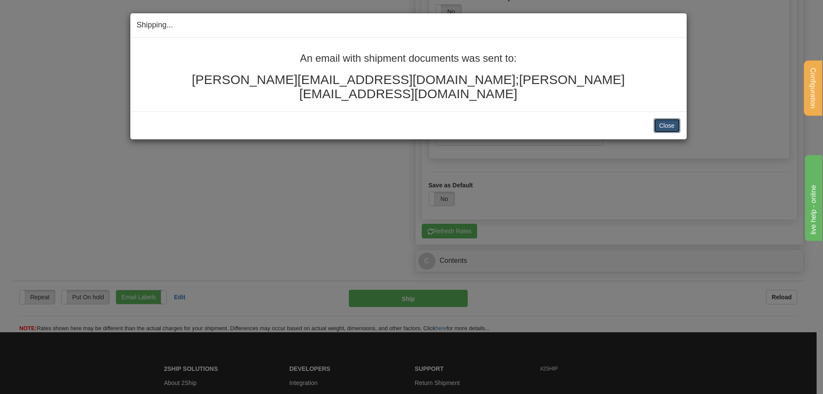
click at [662, 118] on button "Close" at bounding box center [667, 125] width 27 height 15
click at [664, 118] on button "Close" at bounding box center [667, 125] width 27 height 15
